Goal: Information Seeking & Learning: Learn about a topic

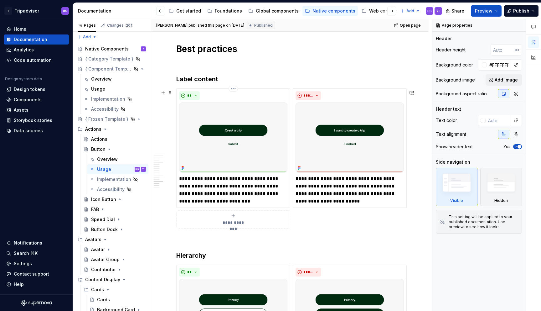
scroll to position [1376, 0]
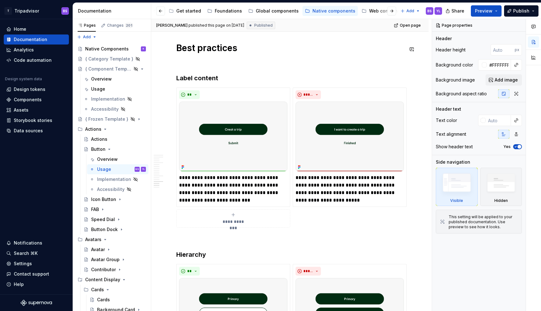
click at [375, 12] on div at bounding box center [387, 10] width 24 height 11
click at [371, 11] on div "Web components" at bounding box center [388, 11] width 38 height 6
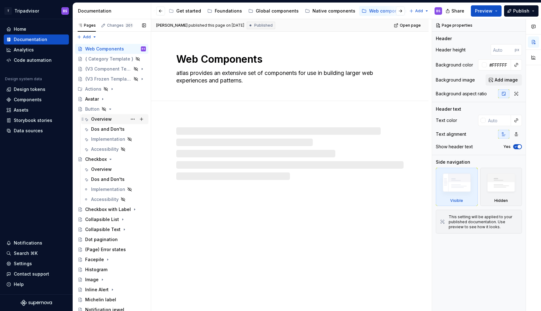
click at [109, 121] on div "Overview" at bounding box center [101, 119] width 21 height 6
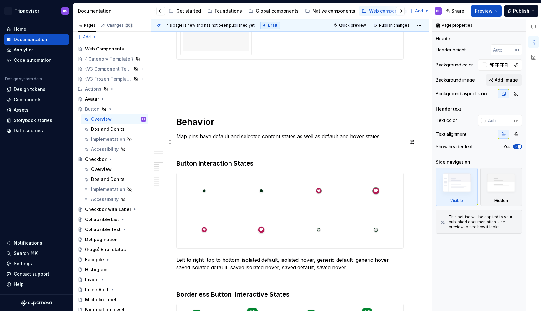
type textarea "*"
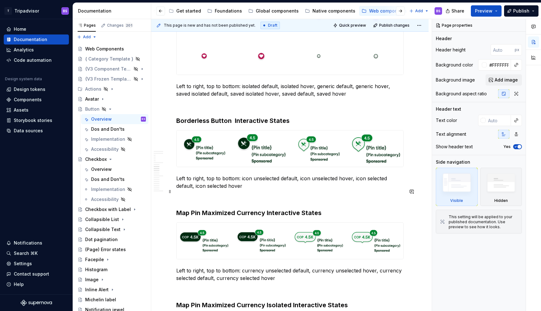
scroll to position [1353, 0]
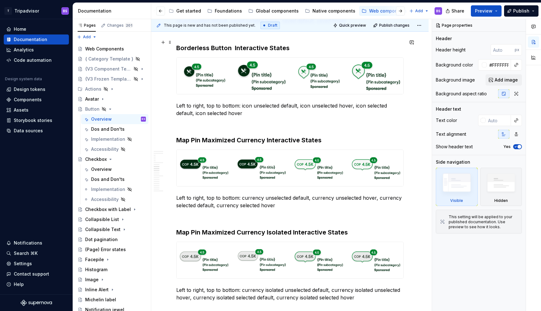
click at [229, 44] on h3 "Borderless Button Interactive States" at bounding box center [289, 48] width 227 height 9
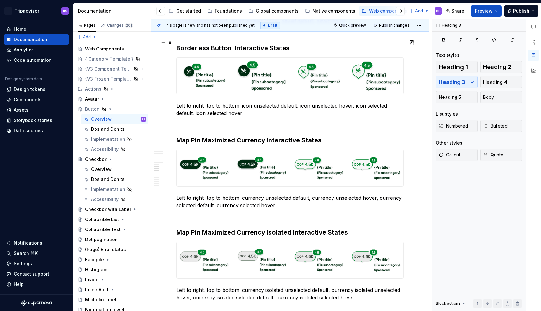
click at [234, 44] on h3 "Borderless Button Interactive States" at bounding box center [289, 48] width 227 height 9
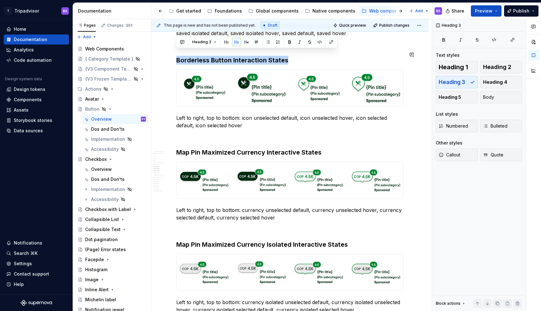
copy h3 "Borderless Button Interaction States"
click at [220, 148] on h3 "Map Pin Maximized Currency Interactive States" at bounding box center [289, 152] width 227 height 9
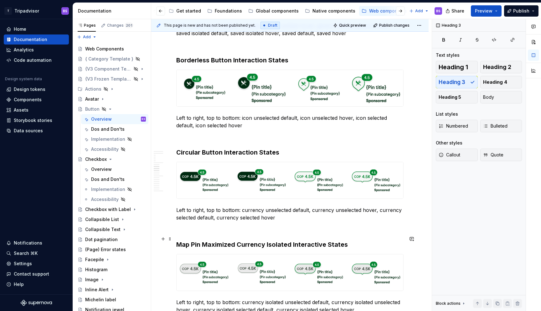
click at [207, 241] on h3 "Map Pin Maximized Currency Isolated Interactive States" at bounding box center [289, 244] width 227 height 9
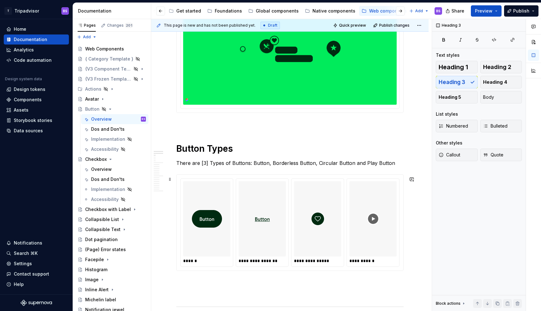
scroll to position [0, 0]
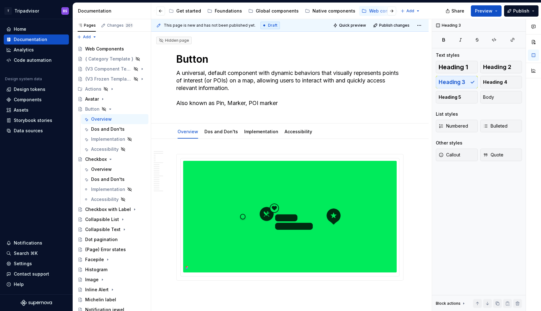
type textarea "*"
